Goal: Transaction & Acquisition: Obtain resource

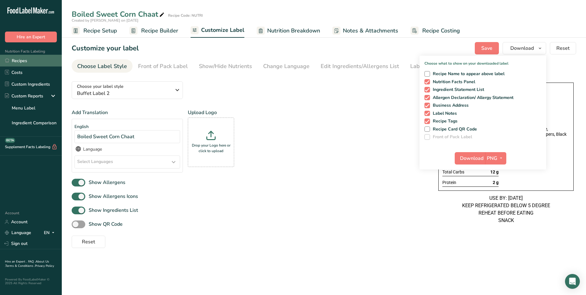
click at [42, 64] on link "Recipes" at bounding box center [31, 61] width 62 height 12
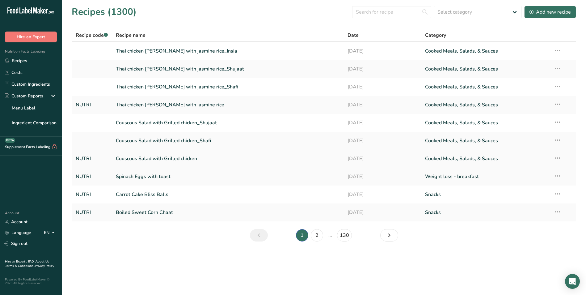
click at [176, 156] on link "Couscous Salad with Grilled chicken" at bounding box center [228, 158] width 225 height 13
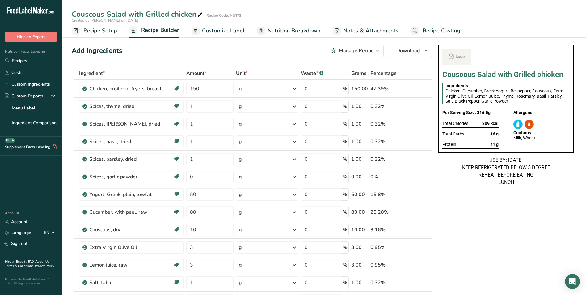
click at [235, 30] on span "Customize Label" at bounding box center [223, 31] width 43 height 8
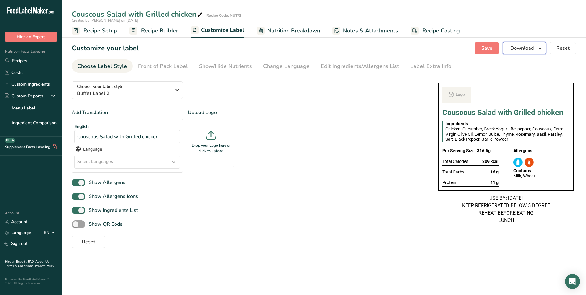
click at [523, 51] on span "Download" at bounding box center [521, 47] width 23 height 7
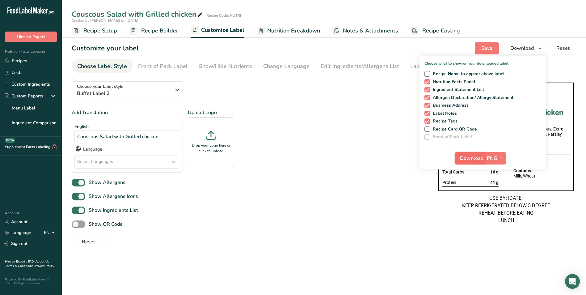
click at [468, 159] on span "Download" at bounding box center [471, 157] width 23 height 7
click at [32, 62] on link "Recipes" at bounding box center [31, 61] width 62 height 12
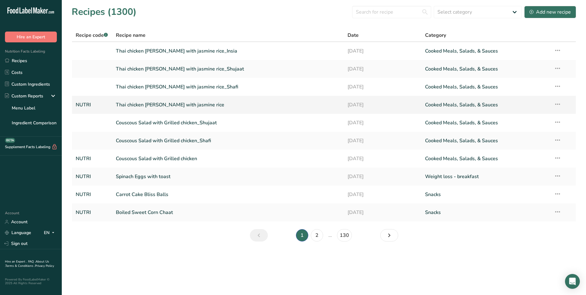
click at [195, 106] on link "Thai chicken [PERSON_NAME] with jasmine rice" at bounding box center [228, 104] width 225 height 13
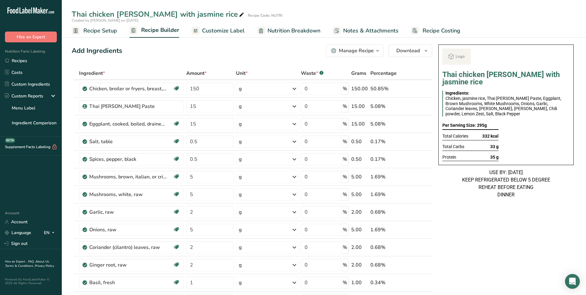
click at [222, 28] on span "Customize Label" at bounding box center [223, 31] width 43 height 8
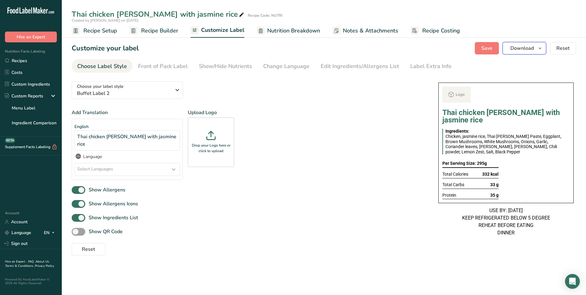
click at [525, 47] on span "Download" at bounding box center [521, 47] width 23 height 7
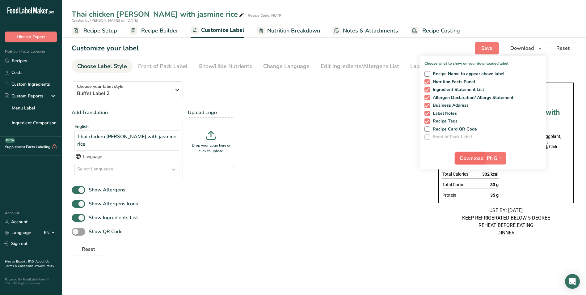
click at [474, 155] on span "Download" at bounding box center [471, 157] width 23 height 7
click at [32, 62] on link "Recipes" at bounding box center [31, 61] width 62 height 12
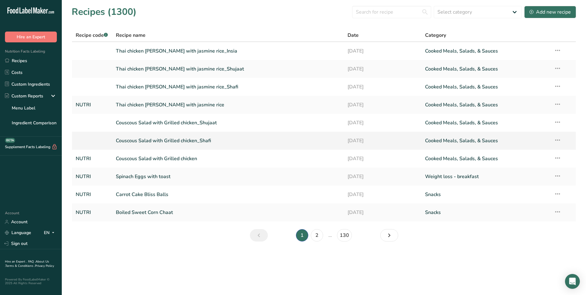
click at [182, 142] on link "Couscous Salad with Grilled chicken_Shafi" at bounding box center [228, 140] width 225 height 13
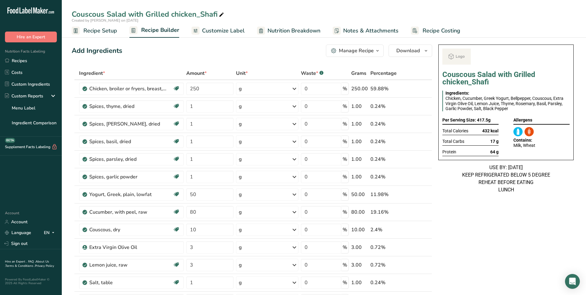
click at [223, 32] on span "Customize Label" at bounding box center [223, 31] width 43 height 8
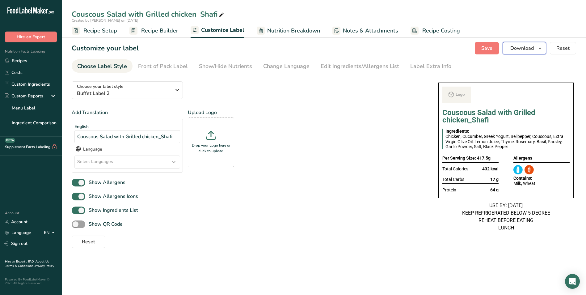
click at [529, 49] on span "Download" at bounding box center [521, 47] width 23 height 7
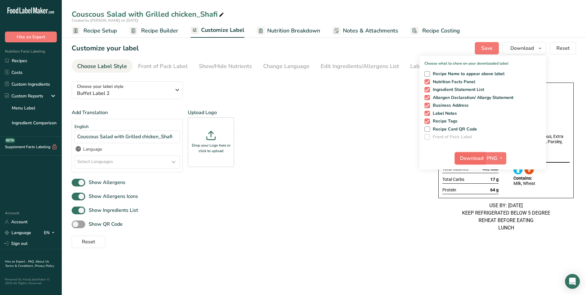
click at [475, 157] on span "Download" at bounding box center [471, 157] width 23 height 7
click at [14, 64] on link "Recipes" at bounding box center [31, 61] width 62 height 12
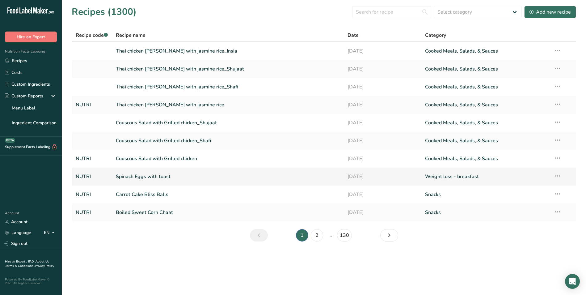
click at [188, 175] on link "Spinach Eggs with toast" at bounding box center [228, 176] width 225 height 13
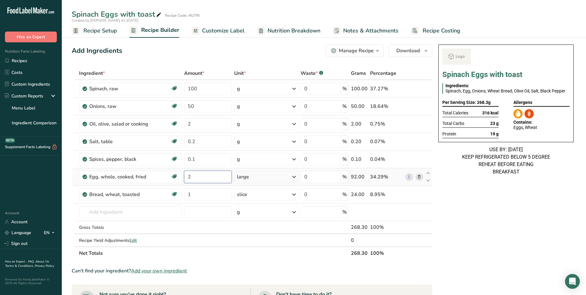
click at [188, 176] on input "2" at bounding box center [208, 177] width 48 height 12
type input "4"
click at [194, 64] on div "Add Ingredients Manage Recipe Delete Recipe Duplicate Recipe Scale Recipe Save …" at bounding box center [254, 270] width 364 height 457
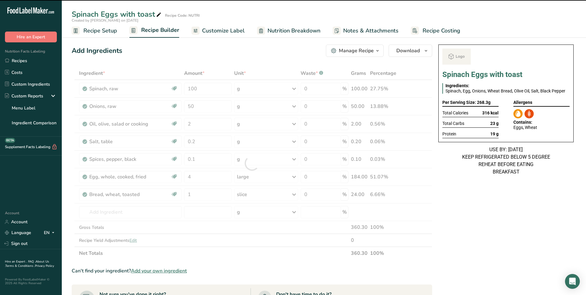
click at [157, 13] on icon at bounding box center [159, 15] width 6 height 9
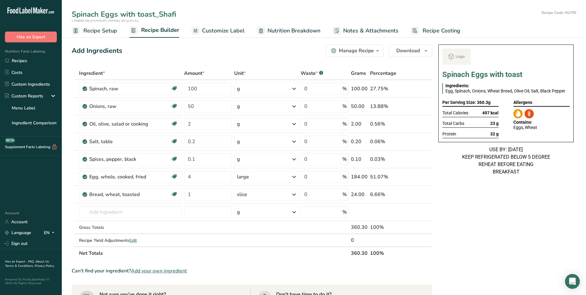
type input "Spinach Eggs with toast_Shafi"
click at [193, 76] on span "Amount *" at bounding box center [194, 73] width 20 height 7
click at [224, 27] on span "Customize Label" at bounding box center [223, 31] width 43 height 8
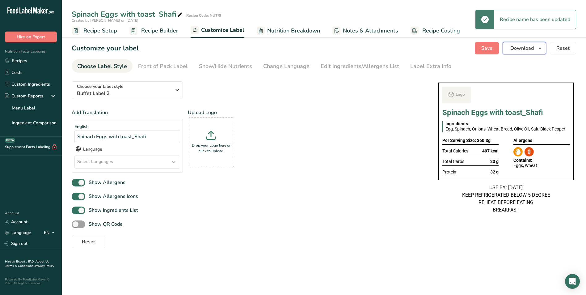
click at [525, 49] on span "Download" at bounding box center [521, 47] width 23 height 7
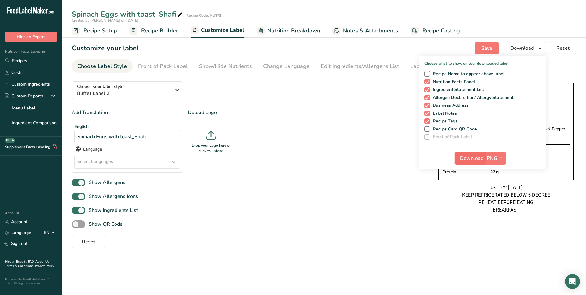
click at [475, 158] on span "Download" at bounding box center [471, 157] width 23 height 7
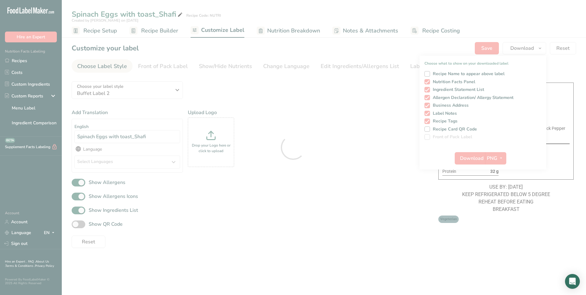
click at [21, 61] on div at bounding box center [293, 147] width 586 height 295
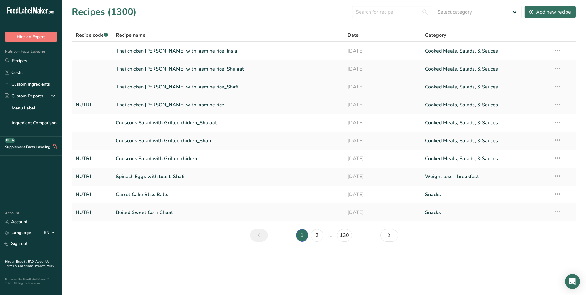
click at [190, 89] on link "Thai chicken curry with jasmine rice_Shafi" at bounding box center [228, 86] width 225 height 13
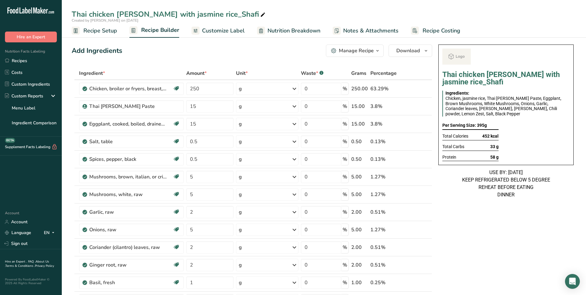
click at [239, 30] on span "Customize Label" at bounding box center [223, 31] width 43 height 8
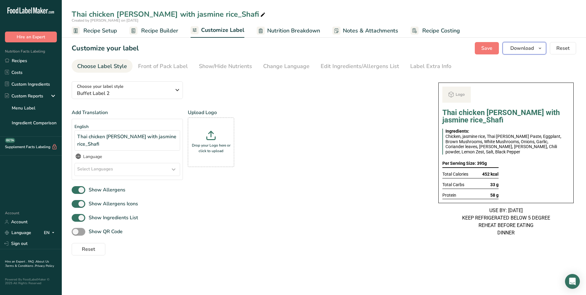
click at [538, 47] on icon "button" at bounding box center [540, 48] width 5 height 8
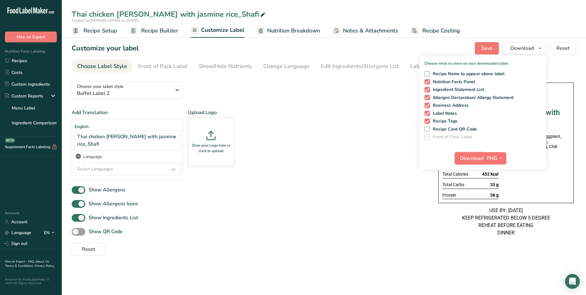
click at [473, 157] on span "Download" at bounding box center [471, 157] width 23 height 7
click at [21, 62] on link "Recipes" at bounding box center [31, 61] width 62 height 12
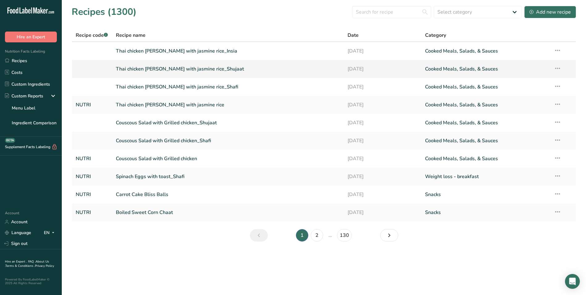
click at [226, 66] on link "Thai chicken curry with jasmine rice_Shujaat" at bounding box center [228, 68] width 225 height 13
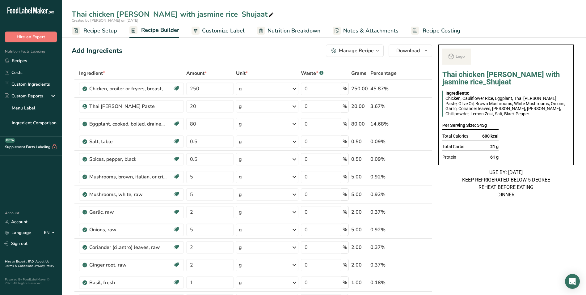
click at [268, 13] on icon at bounding box center [271, 15] width 6 height 9
click at [166, 16] on input "Thai chicken curry with jasmine rice_Shujaat" at bounding box center [324, 14] width 505 height 11
click at [166, 16] on input "Thai chicken [PERSON_NAME] with jasmine rice_Shujaat" at bounding box center [324, 14] width 505 height 11
type input "Thai chicken curry with cauliflower rice_Shujaat"
click at [200, 50] on div "Add Ingredients Manage Recipe Delete Recipe Duplicate Recipe Scale Recipe Save …" at bounding box center [252, 50] width 361 height 12
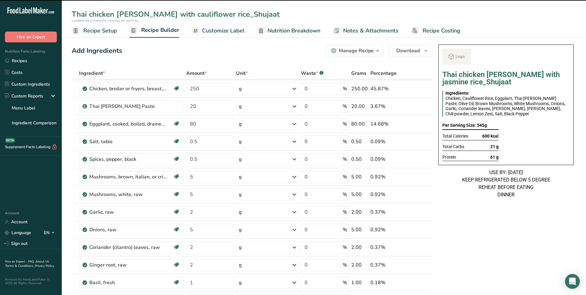
click at [213, 29] on span "Customize Label" at bounding box center [223, 31] width 43 height 8
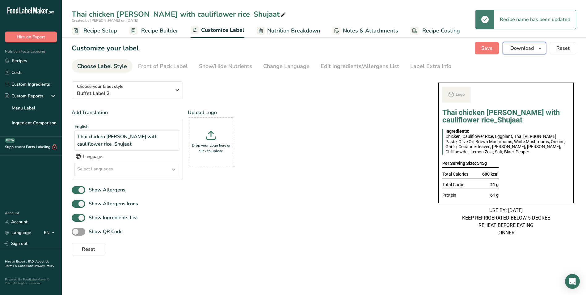
click at [537, 47] on span "button" at bounding box center [539, 47] width 7 height 7
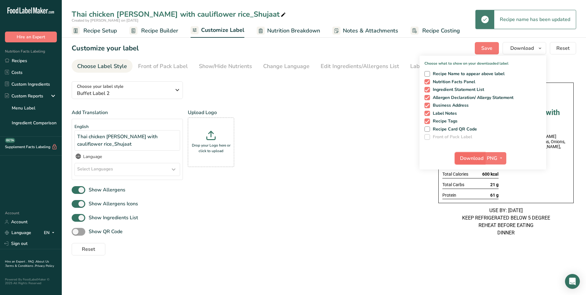
click at [480, 157] on span "Download" at bounding box center [471, 157] width 23 height 7
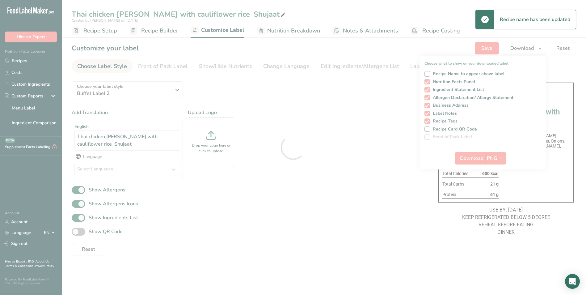
click at [27, 60] on div at bounding box center [293, 147] width 586 height 295
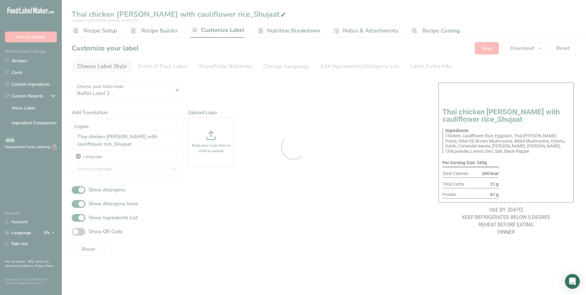
click at [23, 60] on div at bounding box center [293, 147] width 586 height 295
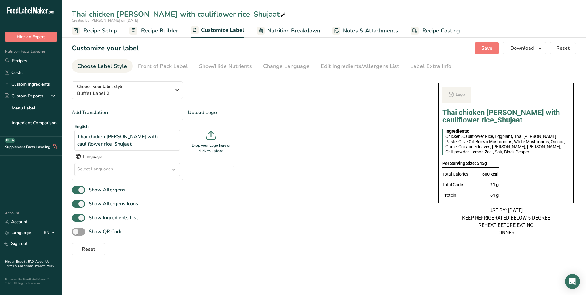
click at [23, 60] on div ".a-20{fill:#fff;} Hire an Expert Nutrition Facts Labeling Recipes Costs Custom …" at bounding box center [293, 147] width 586 height 295
click at [23, 60] on link "Recipes" at bounding box center [31, 61] width 62 height 12
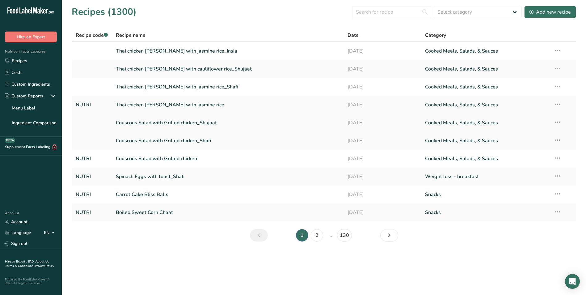
click at [210, 121] on link "Couscous Salad with Grilled chicken_Shujaat" at bounding box center [228, 122] width 225 height 13
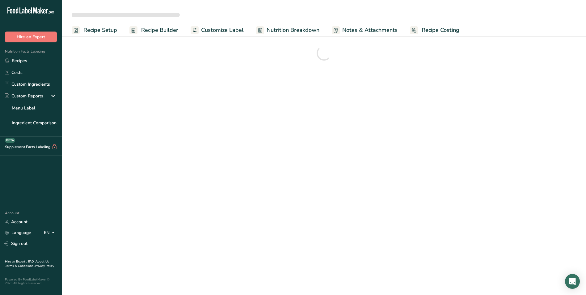
click at [229, 28] on span "Customize Label" at bounding box center [222, 30] width 43 height 8
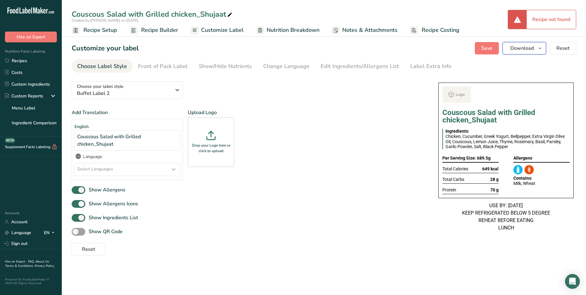
click at [523, 52] on span "Download" at bounding box center [521, 47] width 23 height 7
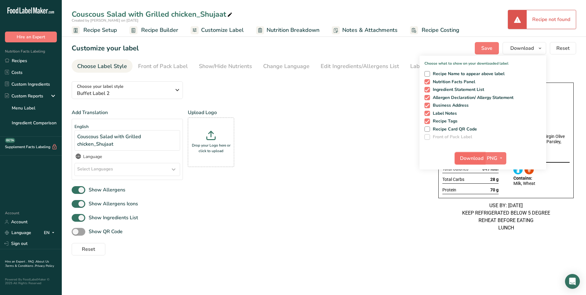
click at [471, 162] on button "Download" at bounding box center [470, 158] width 30 height 12
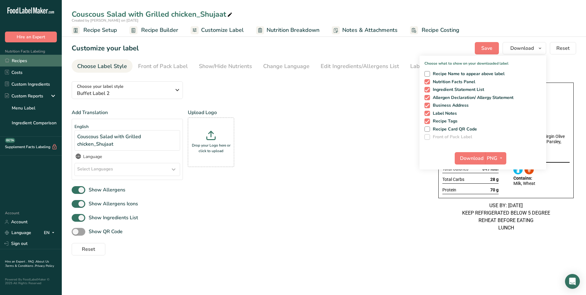
click at [22, 63] on link "Recipes" at bounding box center [31, 61] width 62 height 12
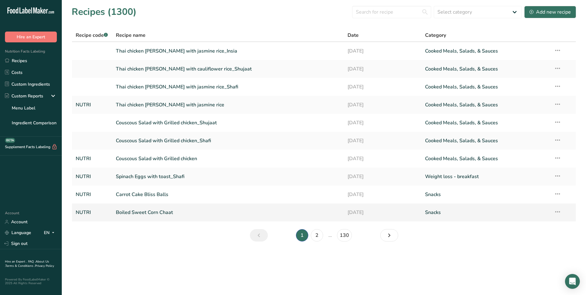
click at [155, 216] on link "Boiled Sweet Corn Chaat" at bounding box center [228, 212] width 225 height 13
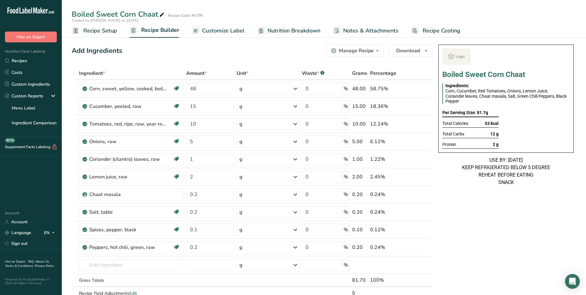
click at [164, 14] on icon at bounding box center [162, 15] width 6 height 9
type input "Boiled Sweet Corn Chaat_Shujaat"
click at [192, 87] on input "48" at bounding box center [210, 88] width 48 height 12
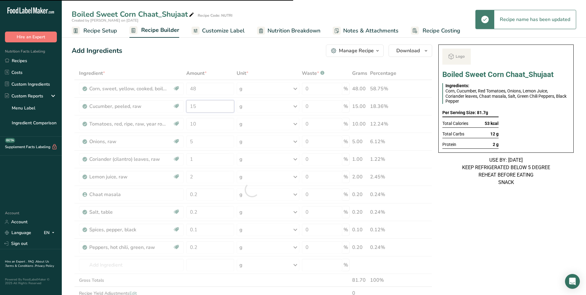
type input "80"
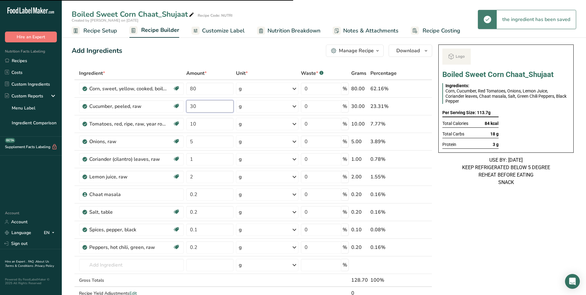
type input "15"
type input "48"
click at [191, 107] on input "15" at bounding box center [210, 106] width 48 height 12
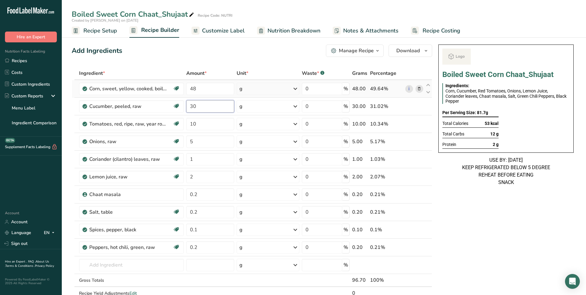
type input "30"
type input "20"
type input "10"
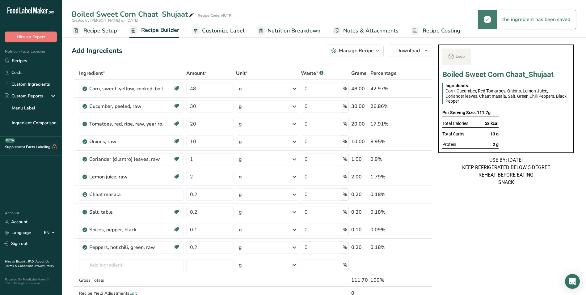
click at [224, 34] on span "Customize Label" at bounding box center [223, 31] width 43 height 8
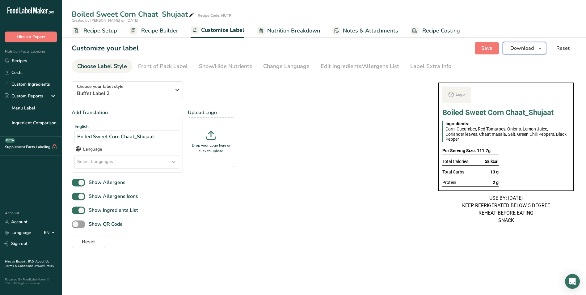
click at [530, 50] on span "Download" at bounding box center [521, 47] width 23 height 7
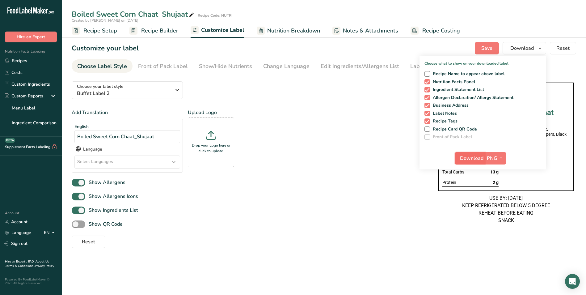
click at [467, 156] on span "Download" at bounding box center [471, 157] width 23 height 7
click at [24, 57] on link "Recipes" at bounding box center [31, 61] width 62 height 12
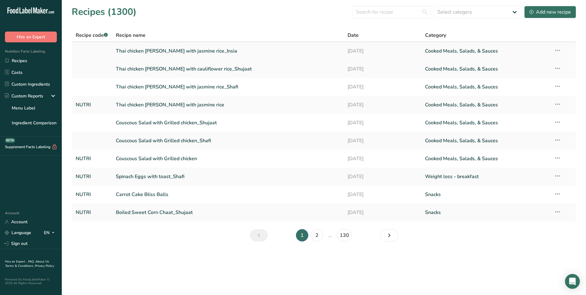
click at [178, 52] on link "Thai chicken [PERSON_NAME] with jasmine rice_Insia" at bounding box center [228, 50] width 225 height 13
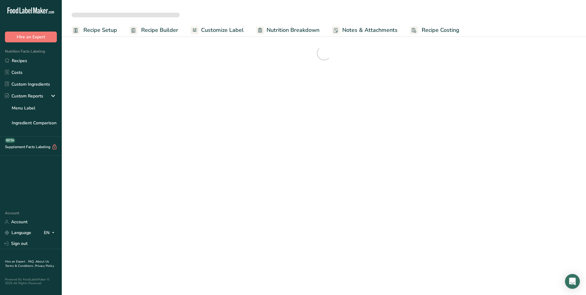
click at [225, 31] on span "Customize Label" at bounding box center [222, 30] width 43 height 8
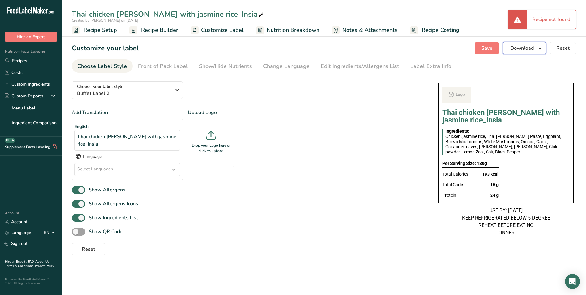
click at [521, 47] on span "Download" at bounding box center [521, 47] width 23 height 7
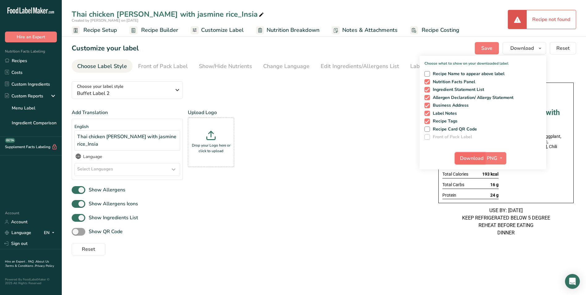
click at [479, 156] on span "Download" at bounding box center [471, 157] width 23 height 7
click at [343, 187] on div "Show Allergens" at bounding box center [249, 190] width 354 height 10
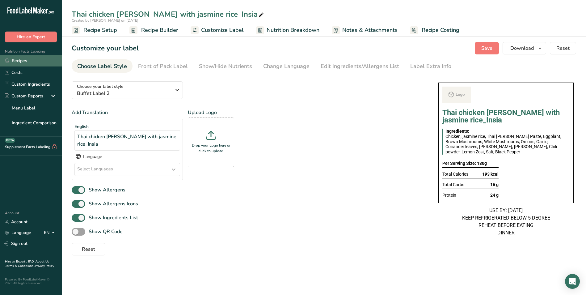
click at [22, 59] on link "Recipes" at bounding box center [31, 61] width 62 height 12
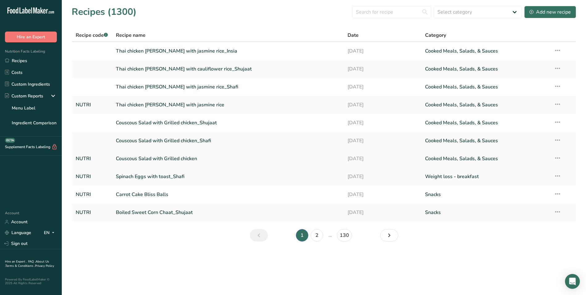
click at [176, 157] on link "Couscous Salad with Grilled chicken" at bounding box center [228, 158] width 225 height 13
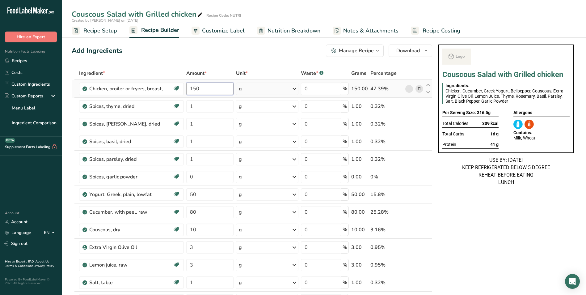
click at [194, 87] on input "150" at bounding box center [210, 88] width 48 height 12
type input "2"
type input "120"
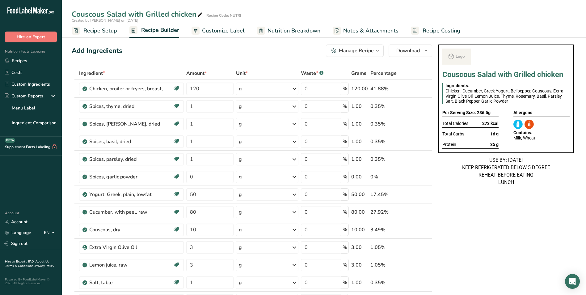
click at [200, 16] on icon at bounding box center [200, 15] width 6 height 9
type input "Couscous Salad with Grilled chicken_Insia"
click at [237, 27] on span "Customize Label" at bounding box center [223, 31] width 43 height 8
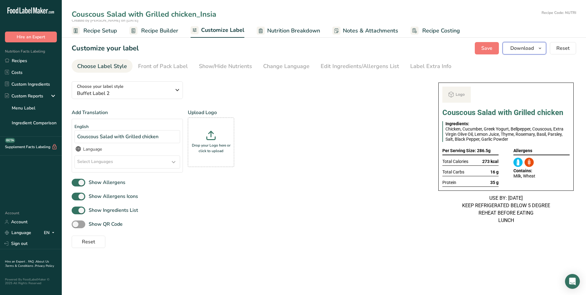
click at [519, 51] on span "Download" at bounding box center [521, 47] width 23 height 7
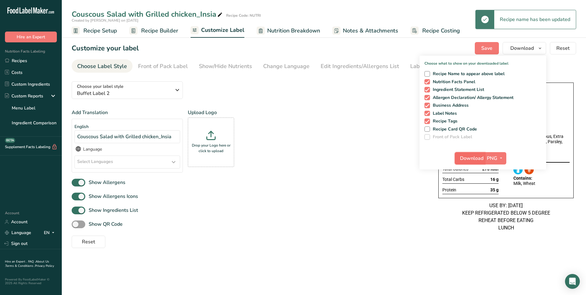
click at [473, 160] on span "Download" at bounding box center [471, 157] width 23 height 7
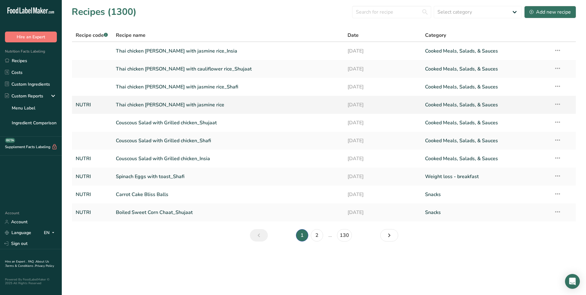
click at [183, 109] on link "Thai chicken [PERSON_NAME] with jasmine rice" at bounding box center [228, 104] width 225 height 13
